Goal: Information Seeking & Learning: Learn about a topic

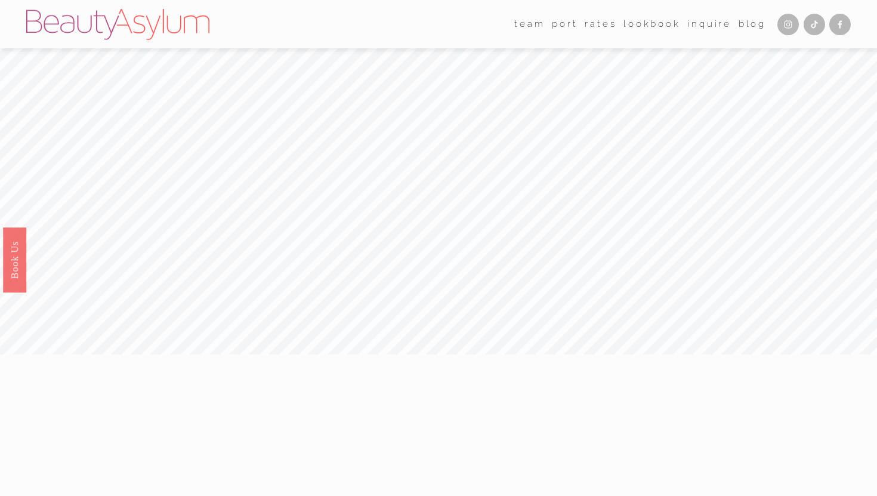
click at [614, 25] on link "Rates" at bounding box center [601, 24] width 32 height 18
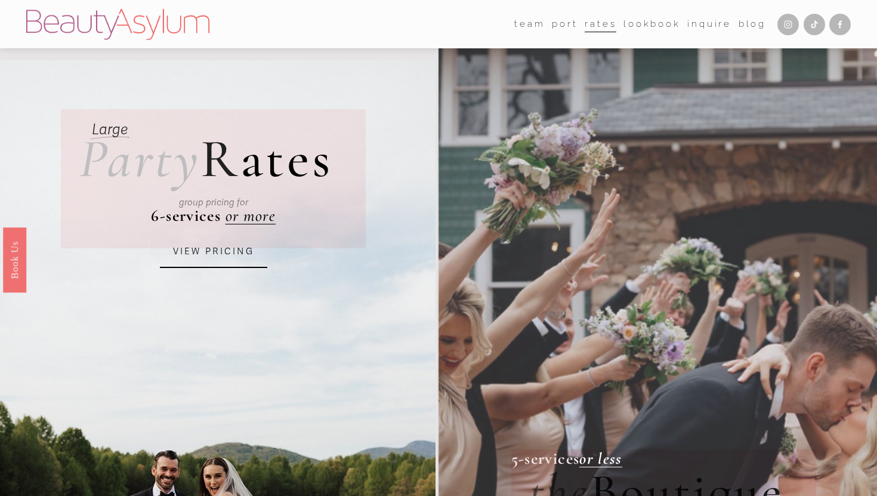
scroll to position [63, 0]
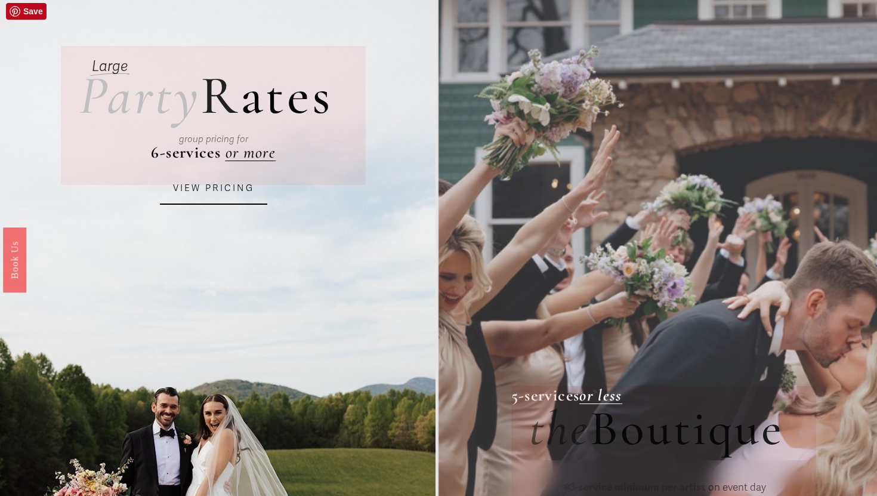
click at [228, 176] on link "VIEW PRICING" at bounding box center [213, 188] width 107 height 32
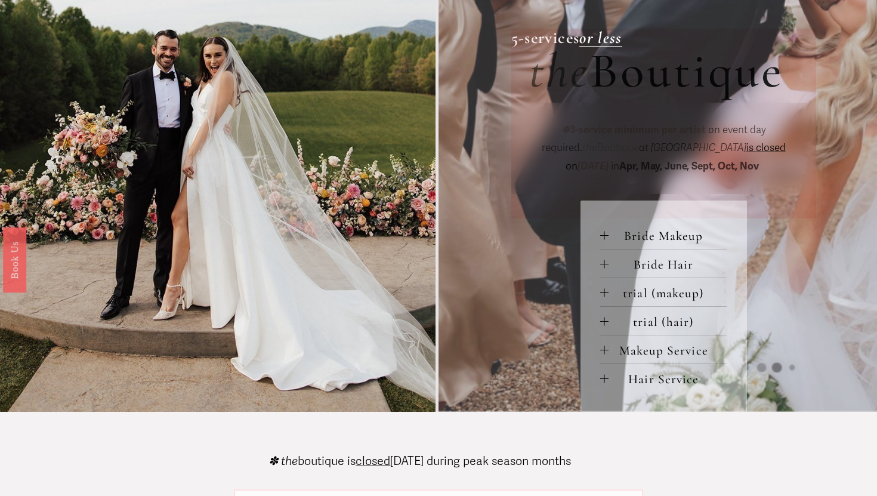
scroll to position [438, 0]
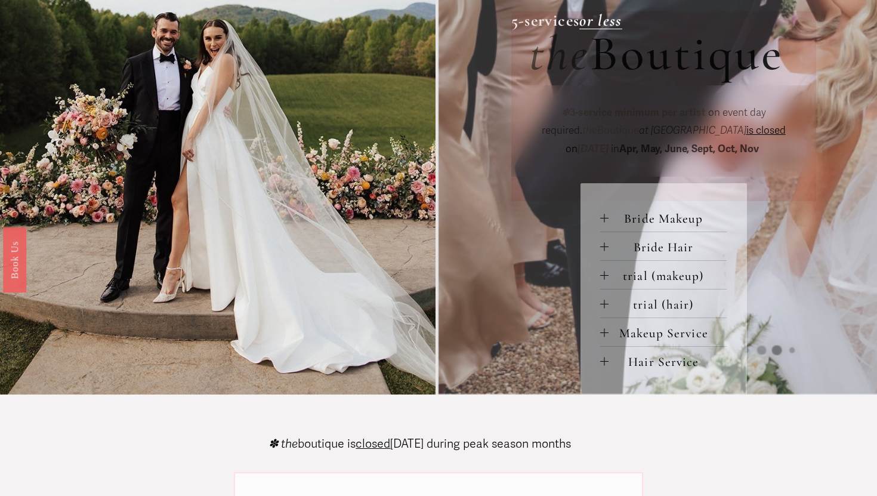
click at [606, 217] on div at bounding box center [604, 218] width 8 height 8
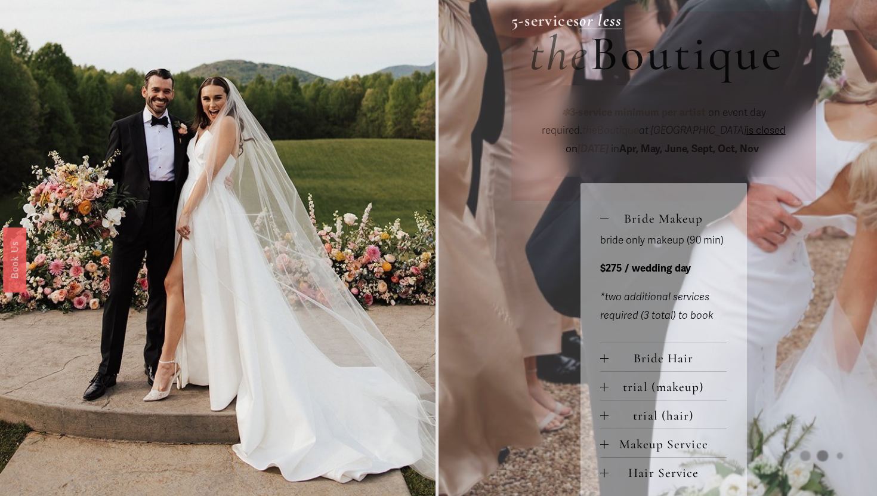
click at [606, 217] on div at bounding box center [604, 218] width 8 height 8
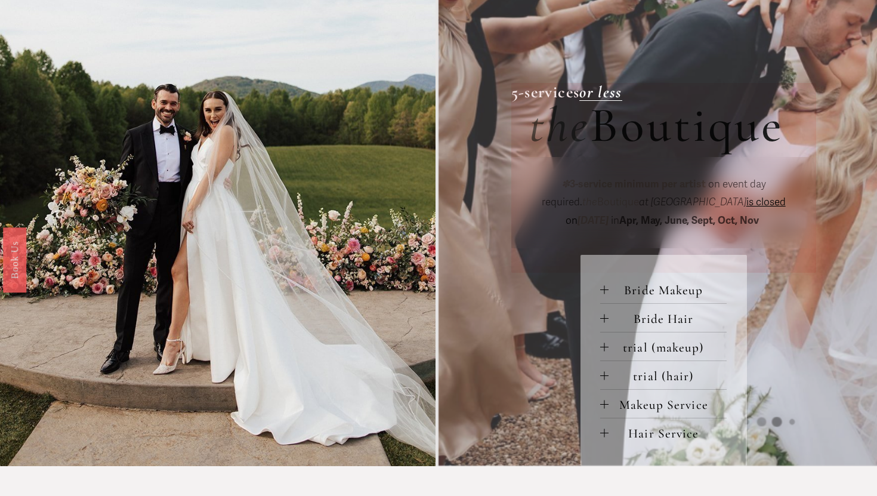
scroll to position [247, 0]
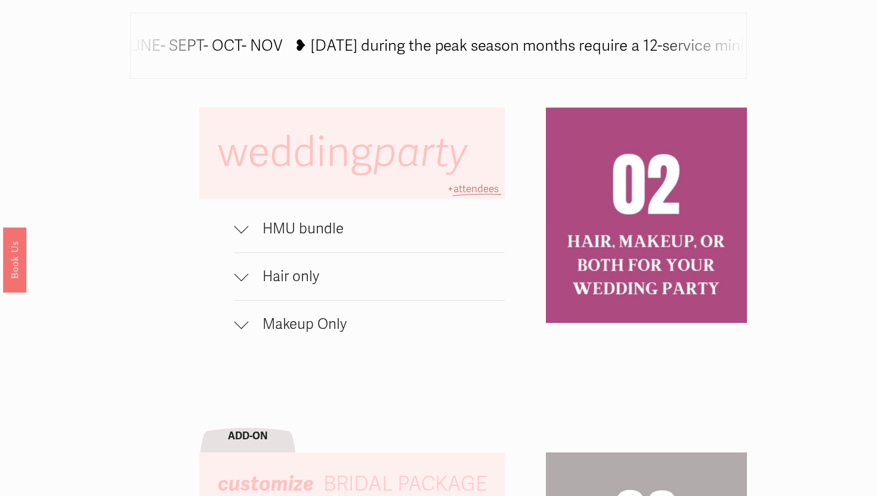
scroll to position [706, 0]
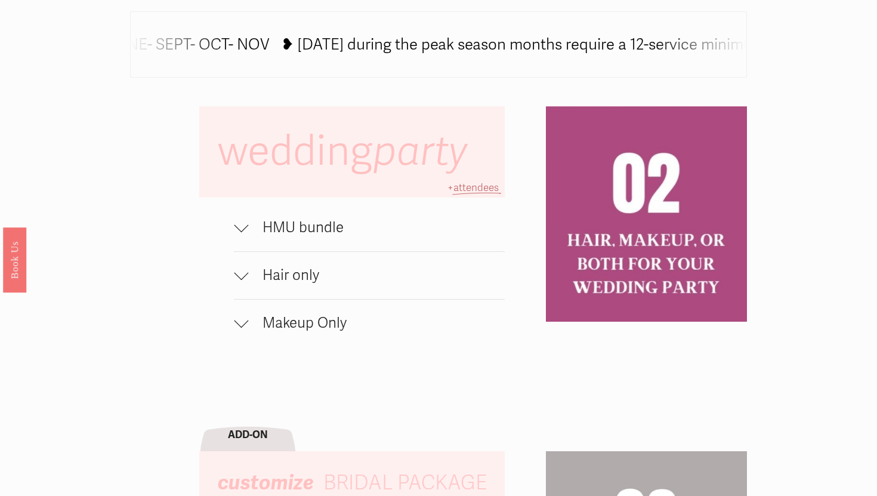
click at [239, 229] on div at bounding box center [241, 225] width 14 height 14
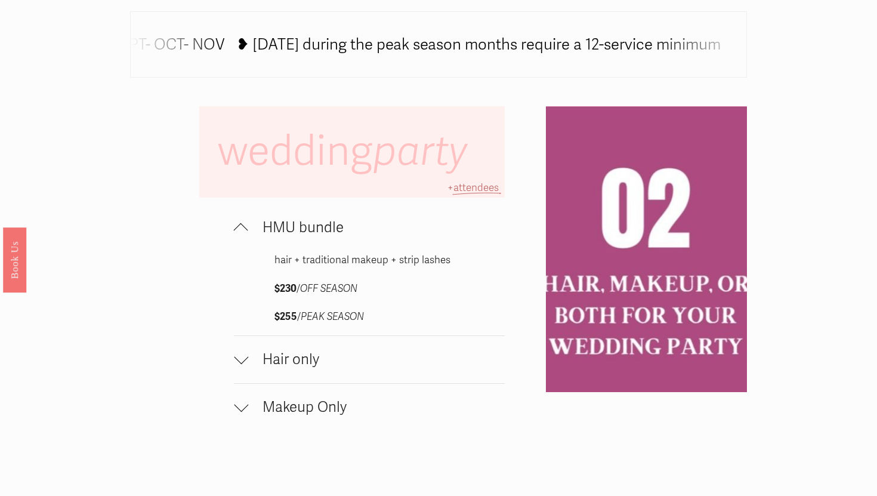
click at [239, 229] on div at bounding box center [241, 230] width 14 height 14
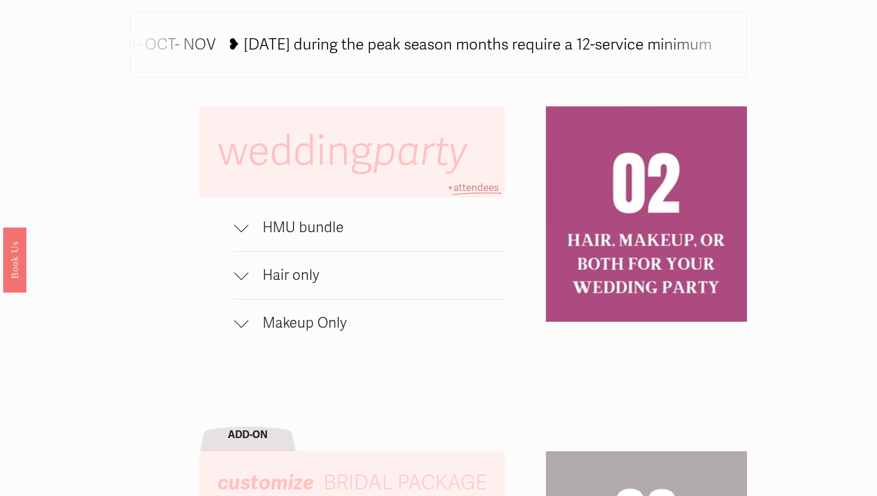
click at [239, 229] on div at bounding box center [241, 225] width 14 height 14
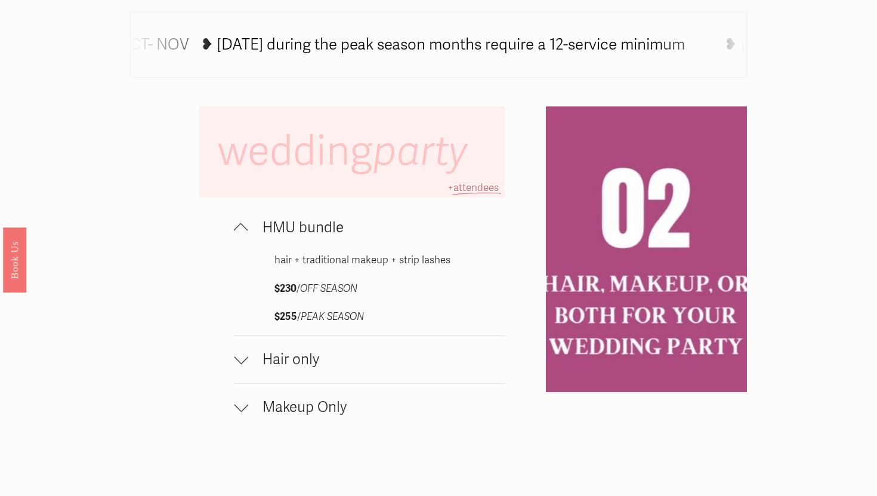
click at [239, 229] on div at bounding box center [241, 230] width 14 height 14
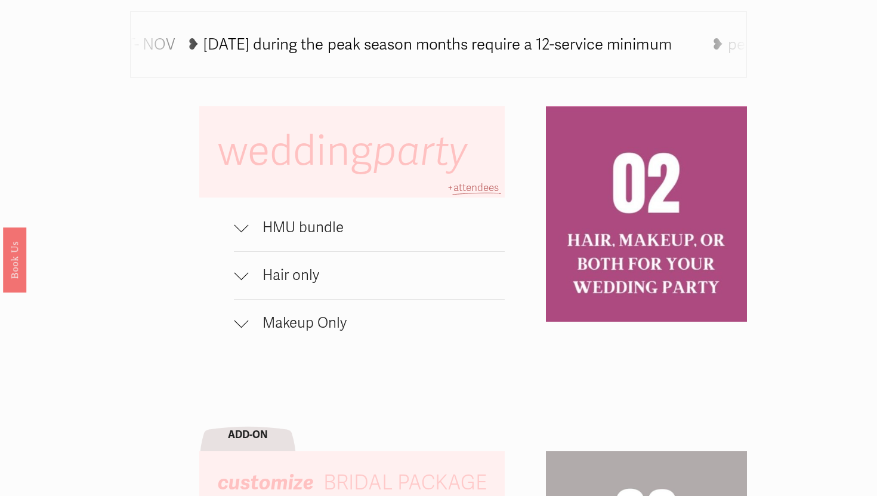
click at [242, 276] on div at bounding box center [241, 272] width 14 height 14
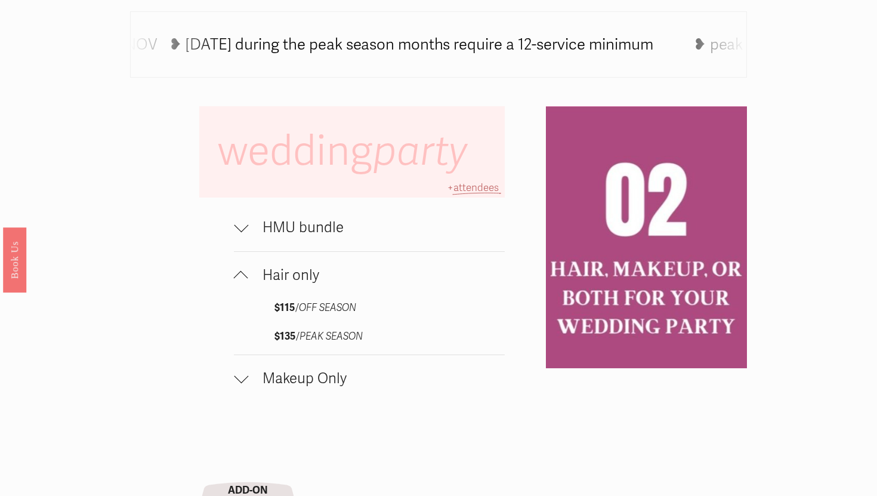
click at [242, 276] on div at bounding box center [241, 278] width 14 height 14
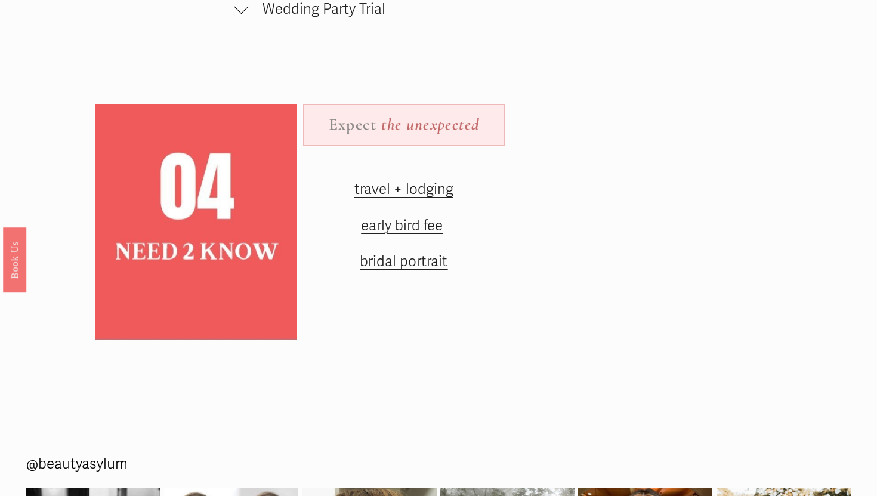
scroll to position [1417, 0]
click at [399, 218] on span "early bird fee" at bounding box center [402, 226] width 82 height 17
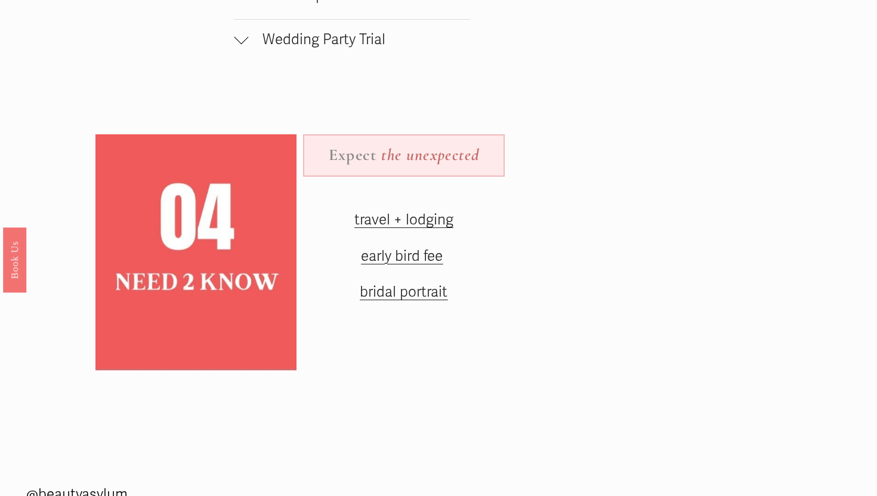
scroll to position [1399, 0]
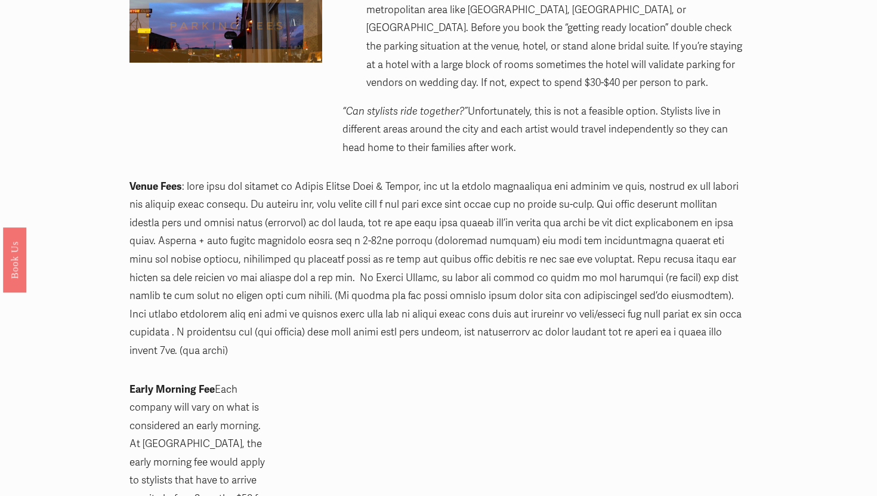
scroll to position [503, 0]
